Goal: Transaction & Acquisition: Purchase product/service

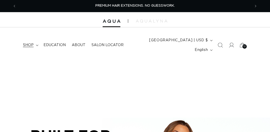
click at [31, 43] on span "shop" at bounding box center [28, 45] width 11 height 5
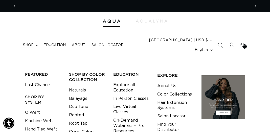
click at [31, 108] on link "Q Weft" at bounding box center [32, 112] width 15 height 8
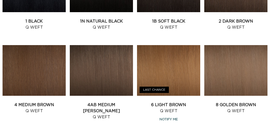
scroll to position [255, 0]
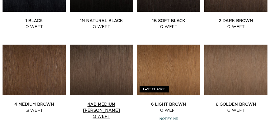
click at [102, 101] on link "4AB Medium [PERSON_NAME] Q Weft" at bounding box center [101, 110] width 63 height 18
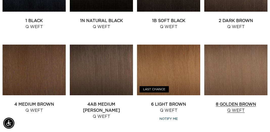
click at [242, 101] on link "8 Golden Brown Q Weft" at bounding box center [235, 107] width 63 height 12
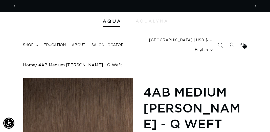
scroll to position [0, 234]
